Goal: Task Accomplishment & Management: Manage account settings

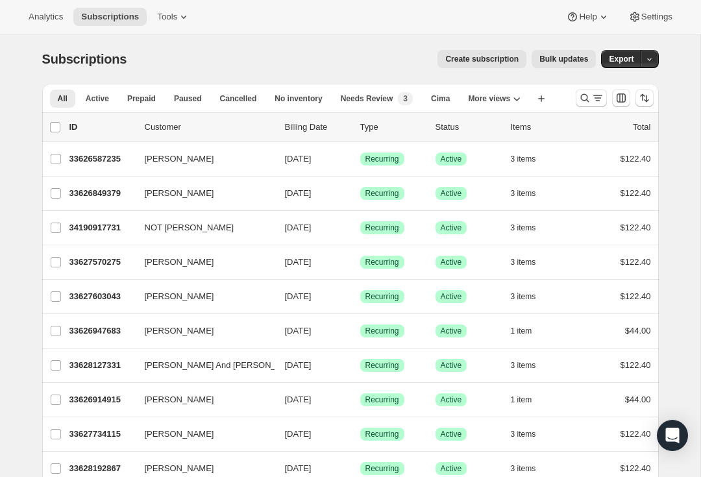
click at [584, 101] on icon "Search and filter results" at bounding box center [584, 97] width 13 height 13
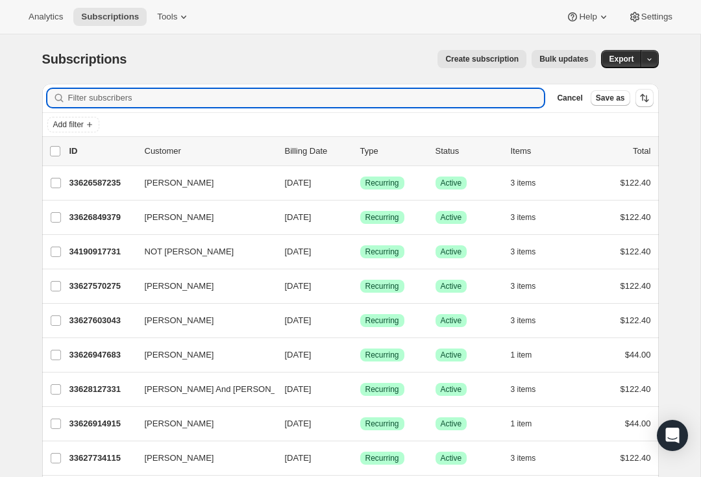
click at [221, 95] on input "Filter subscribers" at bounding box center [306, 98] width 476 height 18
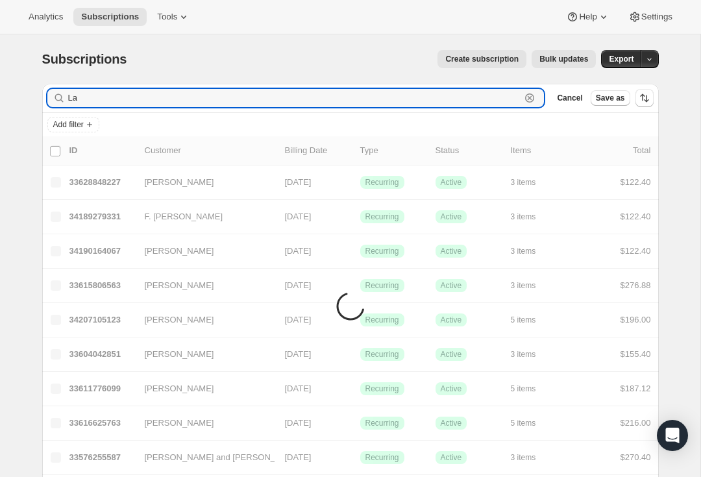
type input "L"
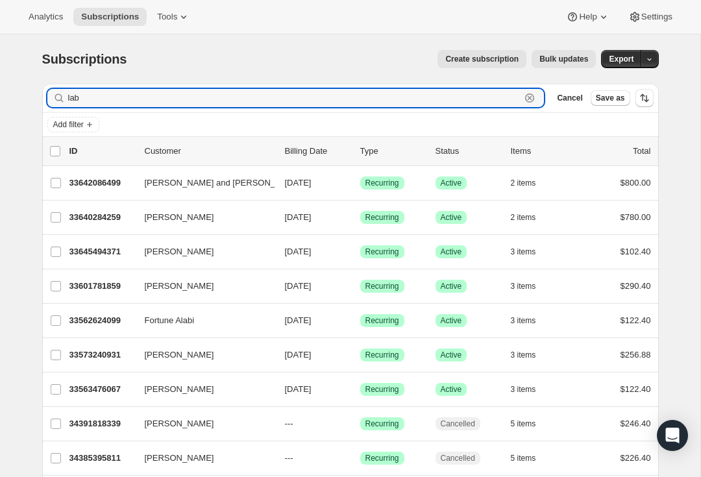
type input "lab"
click at [108, 190] on div "33642086499 [PERSON_NAME] and [PERSON_NAME] [DATE] Success Recurring Success Ac…" at bounding box center [359, 183] width 581 height 18
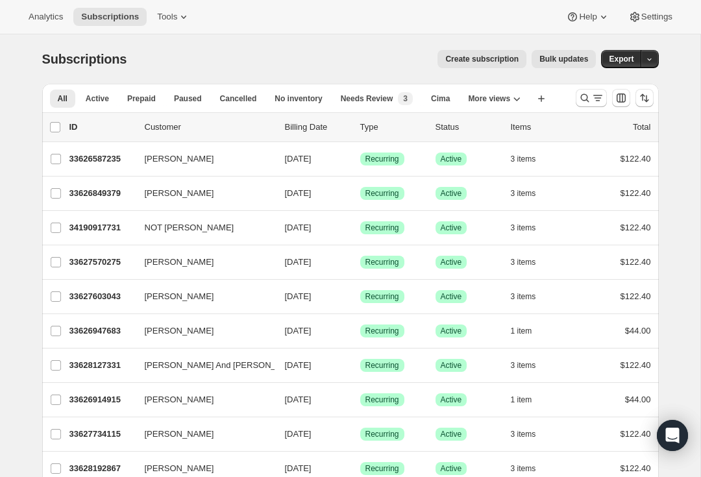
click at [593, 98] on icon "Search and filter results" at bounding box center [597, 97] width 13 height 13
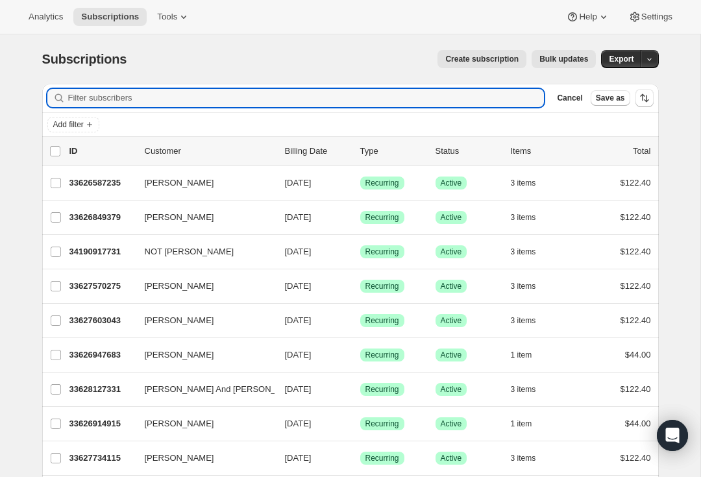
click at [369, 103] on input "Filter subscribers" at bounding box center [306, 98] width 476 height 18
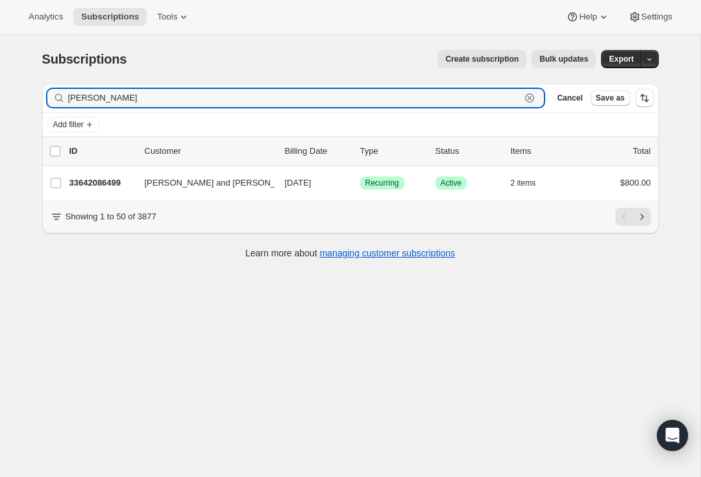
type input "[PERSON_NAME]"
click at [103, 181] on p "33642086499" at bounding box center [101, 183] width 65 height 13
